Goal: Find specific page/section: Find specific page/section

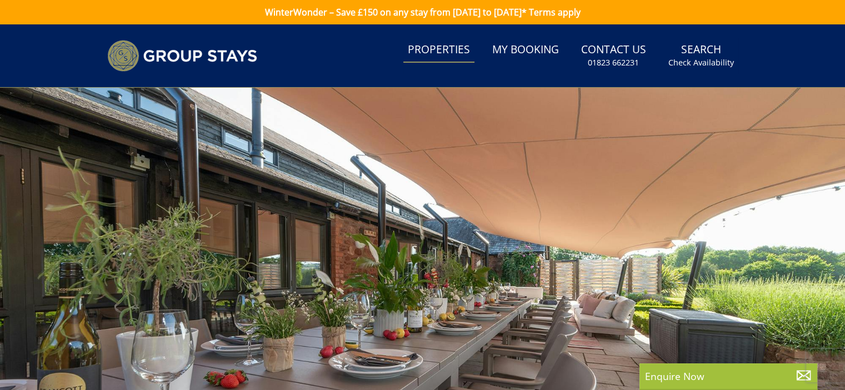
click at [453, 47] on link "Properties" at bounding box center [438, 50] width 71 height 25
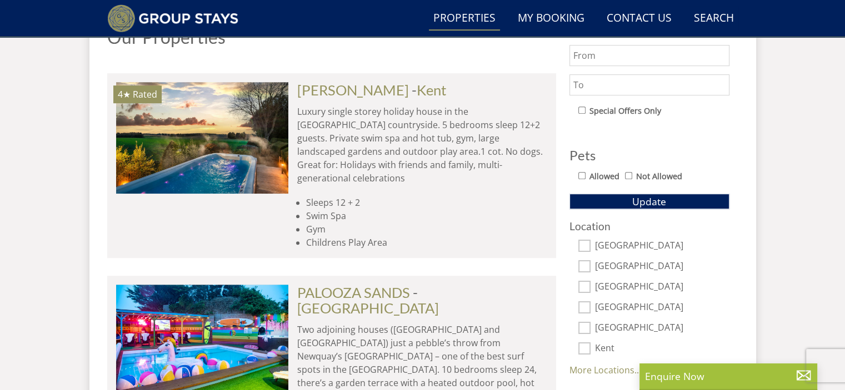
scroll to position [693, 0]
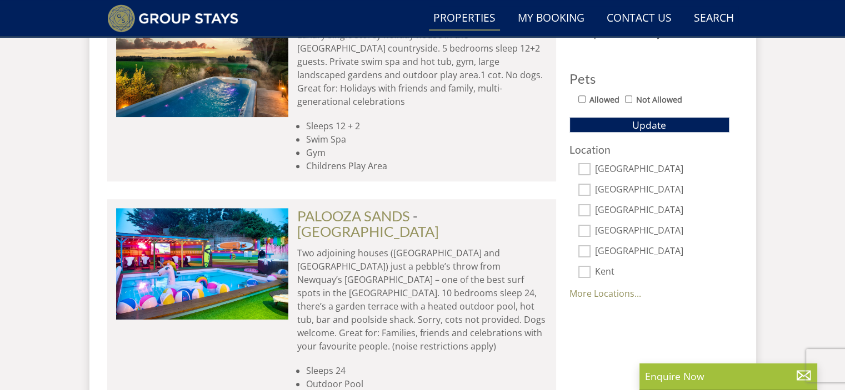
click at [584, 166] on input "[GEOGRAPHIC_DATA]" at bounding box center [584, 169] width 12 height 12
checkbox input "true"
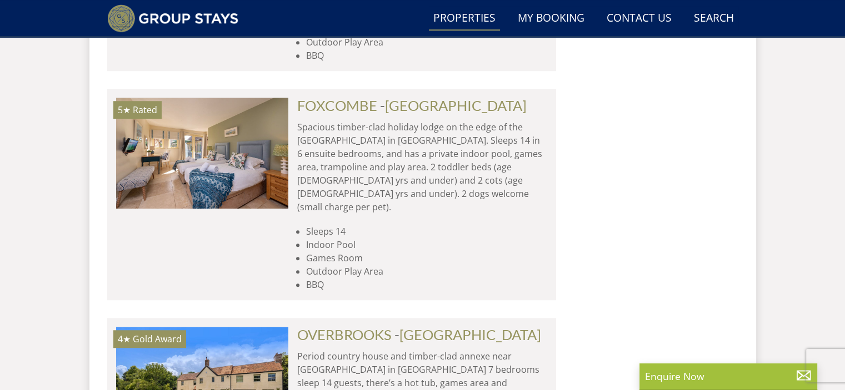
scroll to position [5087, 0]
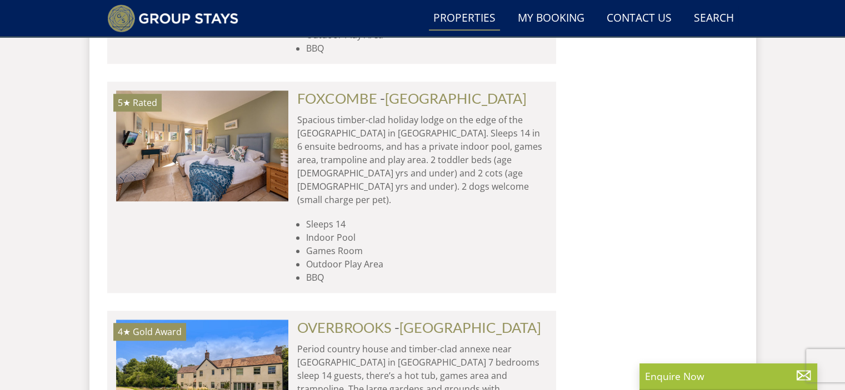
drag, startPoint x: 622, startPoint y: 222, endPoint x: 624, endPoint y: 178, distance: 44.5
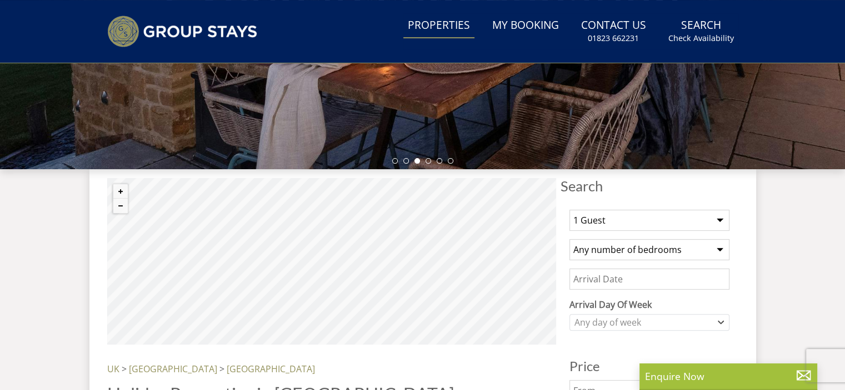
scroll to position [0, 0]
